Goal: Task Accomplishment & Management: Manage account settings

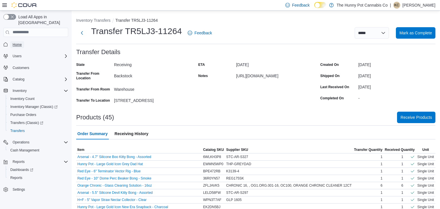
click at [20, 42] on span "Home" at bounding box center [17, 44] width 9 height 5
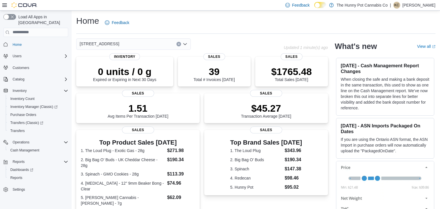
click at [414, 5] on p "[PERSON_NAME]" at bounding box center [418, 5] width 33 height 7
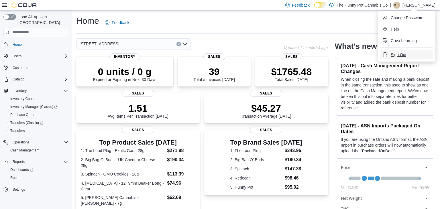
click at [397, 54] on span "Sign Out" at bounding box center [398, 55] width 15 height 6
